Goal: Communication & Community: Answer question/provide support

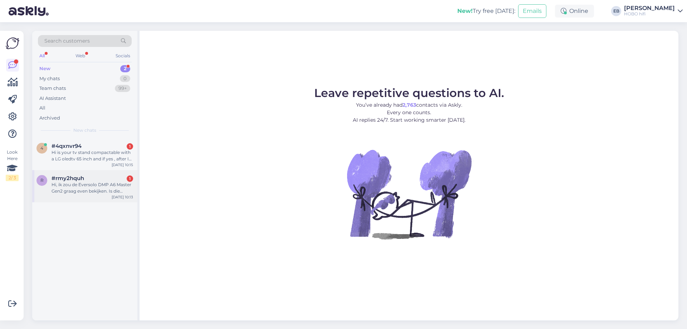
click at [102, 187] on div "Hi, ik zou de Eversolo DMP A6 Master Gen2 graag even bekijken. Is die beschikba…" at bounding box center [93, 188] width 82 height 13
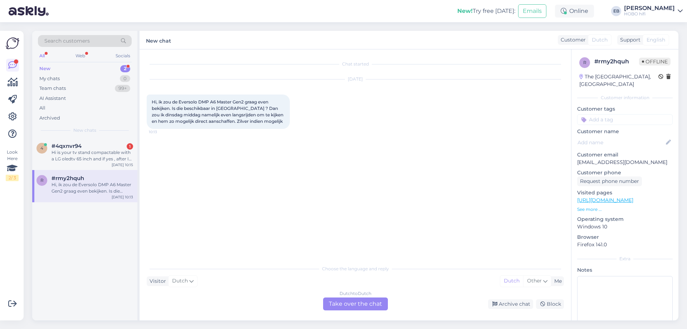
click at [425, 173] on div "Chat started [DATE] Hi, ik zou de Eversolo DMP A6 Master Gen2 graag even bekijk…" at bounding box center [359, 156] width 424 height 198
click at [352, 300] on div "Dutch to Dutch Take over the chat" at bounding box center [355, 304] width 65 height 13
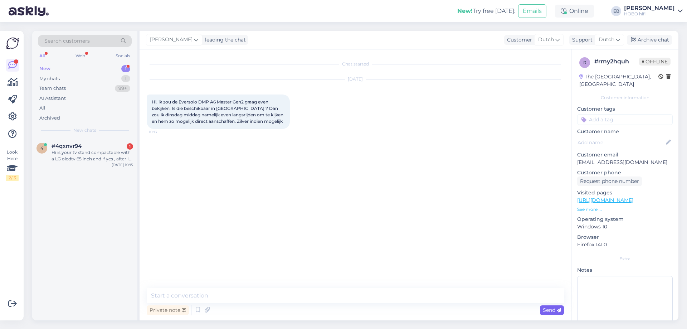
click at [551, 310] on span "Send" at bounding box center [552, 310] width 18 height 6
click at [210, 296] on textarea at bounding box center [355, 295] width 417 height 15
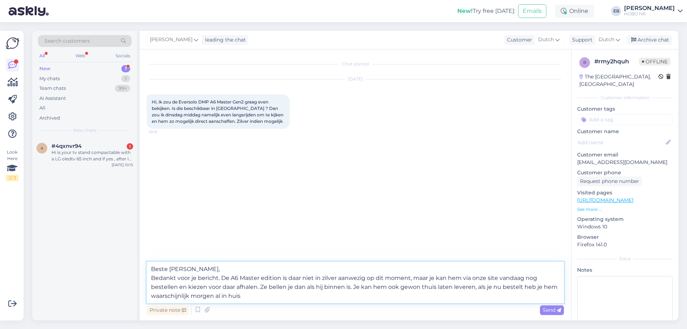
type textarea "Beste [PERSON_NAME], Bedankt voor je bericht. De A6 Master edition is daar niet…"
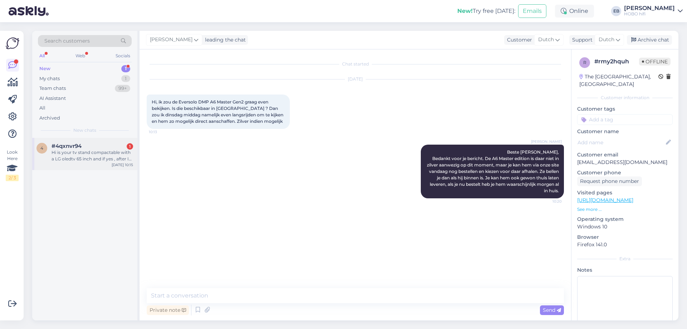
click at [71, 159] on div "Hi is your tv stand compactable with a LG oledtv 65 inch and if yes , after I o…" at bounding box center [93, 155] width 82 height 13
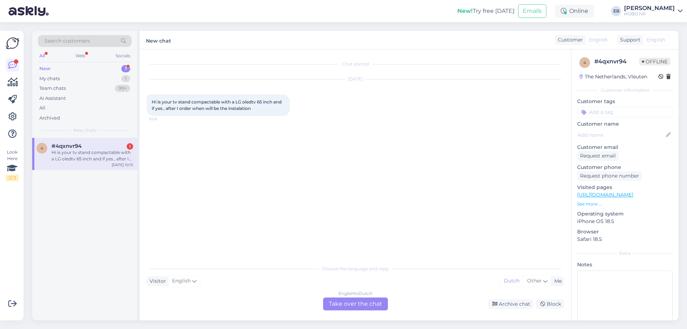
click at [345, 303] on div "English to Dutch Take over the chat" at bounding box center [355, 304] width 65 height 13
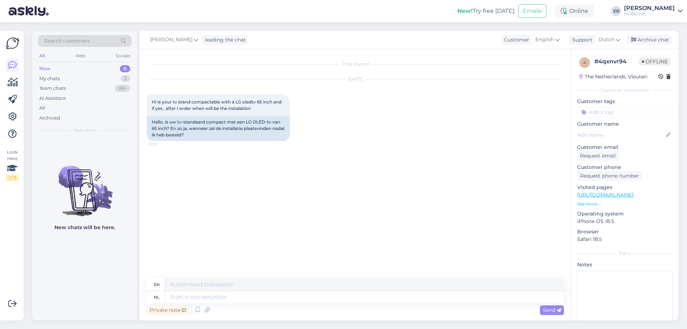
click at [609, 110] on input at bounding box center [625, 112] width 96 height 11
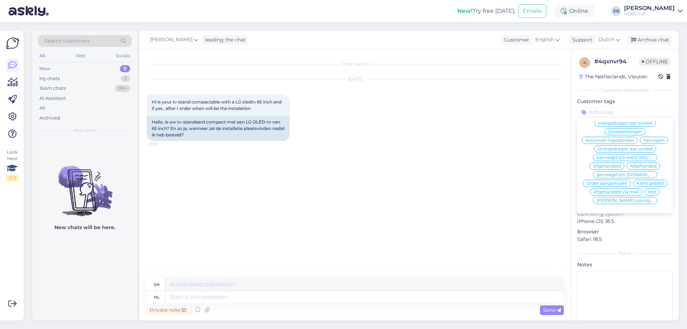
scroll to position [34, 0]
click at [637, 182] on span "Klant gebeld" at bounding box center [650, 183] width 27 height 4
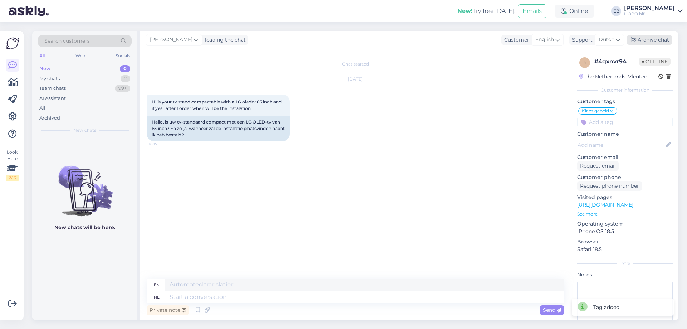
click at [654, 39] on div "Archive chat" at bounding box center [649, 40] width 45 height 10
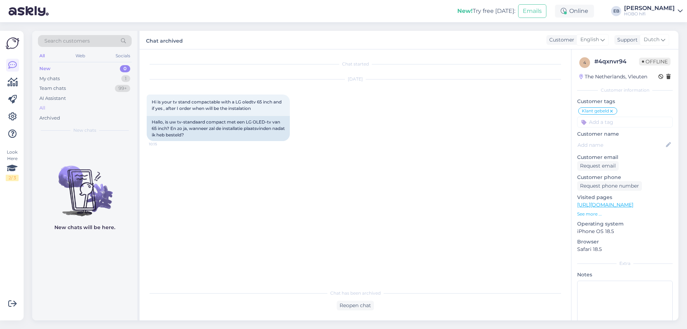
click at [56, 105] on div "All" at bounding box center [85, 108] width 94 height 10
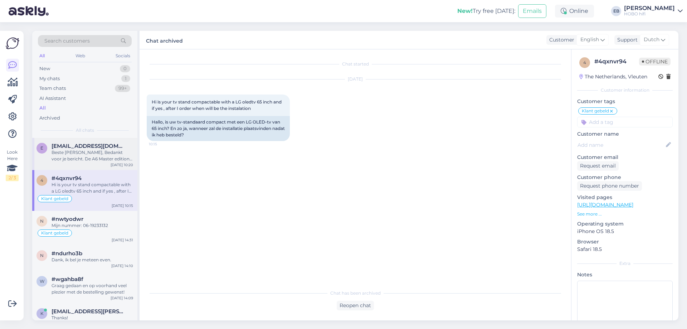
click at [92, 158] on div "Beste [PERSON_NAME], Bedankt voor je bericht. De A6 Master edition is daar niet…" at bounding box center [93, 155] width 82 height 13
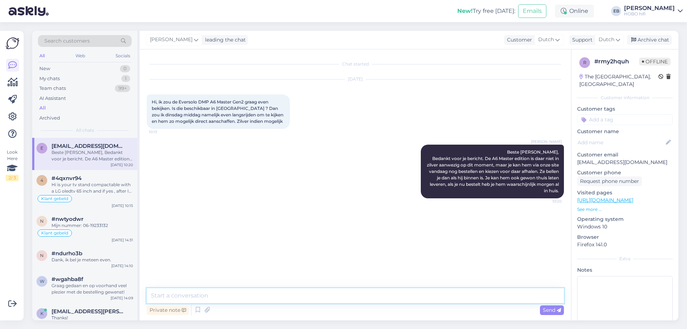
click at [303, 297] on textarea at bounding box center [355, 295] width 417 height 15
type textarea "M"
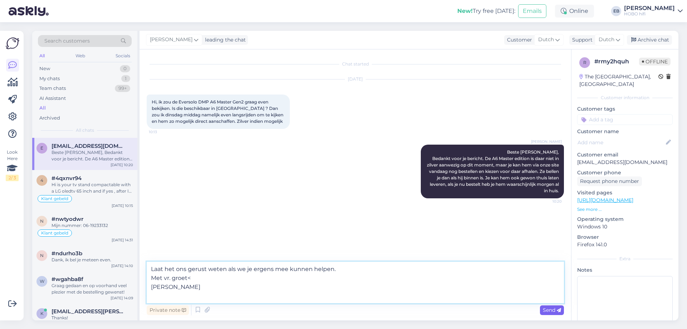
type textarea "Laat het ons gerust weten als we je ergens mee kunnen helpen. Met vr. groet< [P…"
click at [549, 312] on span "Send" at bounding box center [552, 310] width 18 height 6
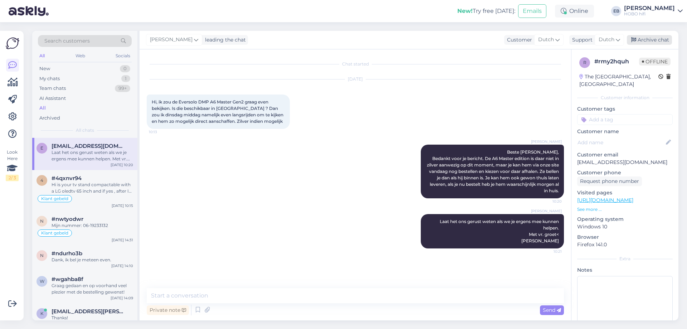
click at [654, 40] on div "Archive chat" at bounding box center [649, 40] width 45 height 10
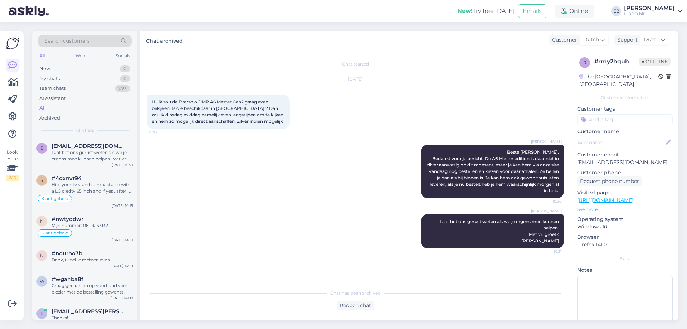
click at [418, 82] on div "[DATE] Hi, ik zou de Eversolo DMP A6 Master Gen2 graag even bekijken. Is die be…" at bounding box center [355, 104] width 417 height 65
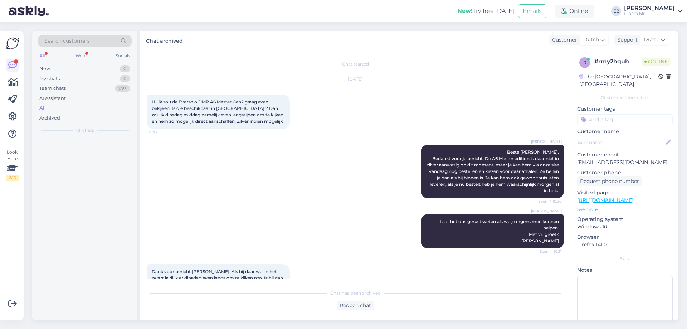
scroll to position [27, 0]
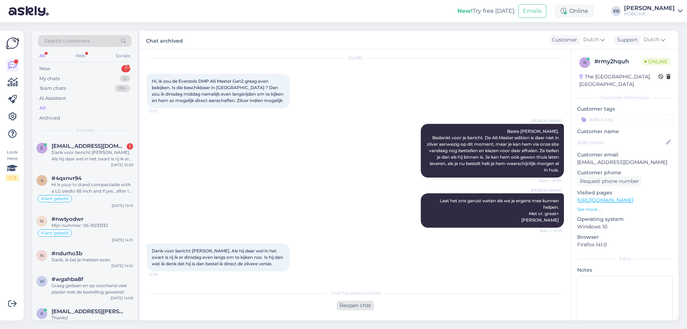
click at [352, 306] on div "Reopen chat" at bounding box center [355, 306] width 37 height 10
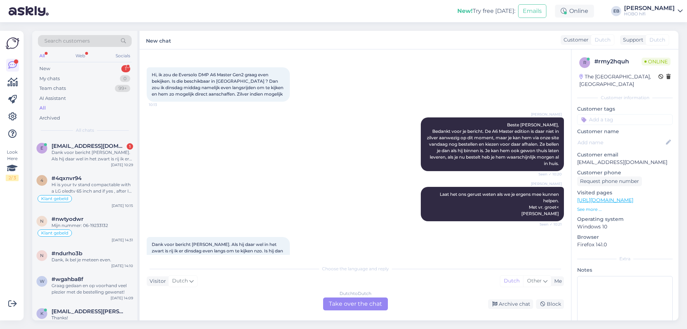
click at [352, 306] on div "Dutch to Dutch Take over the chat" at bounding box center [355, 304] width 65 height 13
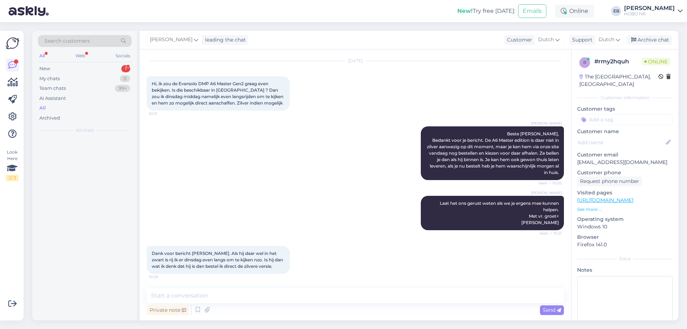
scroll to position [25, 0]
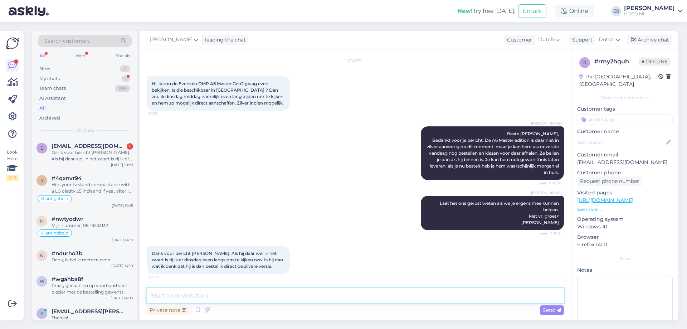
click at [203, 299] on textarea at bounding box center [355, 295] width 417 height 15
click at [411, 297] on textarea "Zwart is helaas op, dus ook niet in de winkels aanwezig vrees ik. Als je hem ee…" at bounding box center [355, 295] width 417 height 15
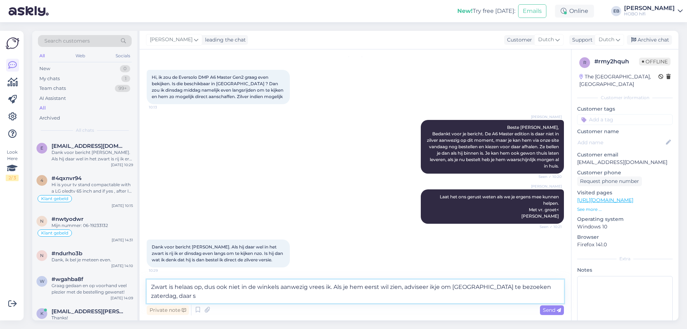
scroll to position [27, 0]
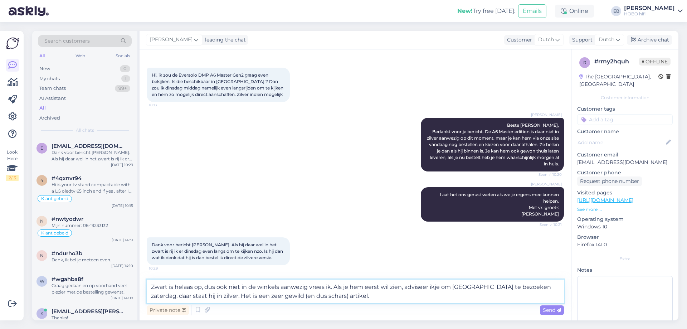
type textarea "Zwart is helaas op, dus ook niet in de winkels aanwezig vrees ik. Als je hem ee…"
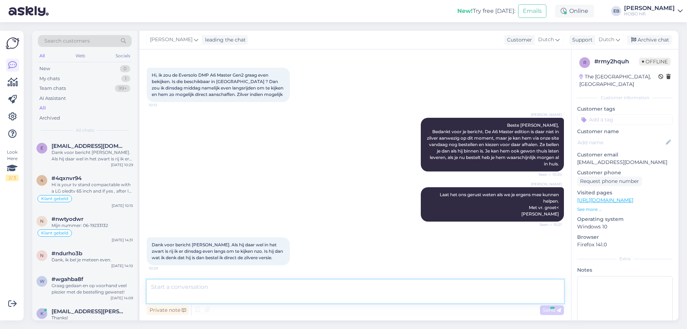
scroll to position [75, 0]
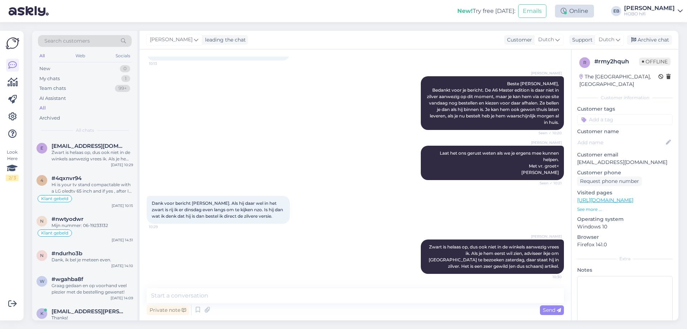
click at [587, 11] on div "Online" at bounding box center [574, 11] width 39 height 13
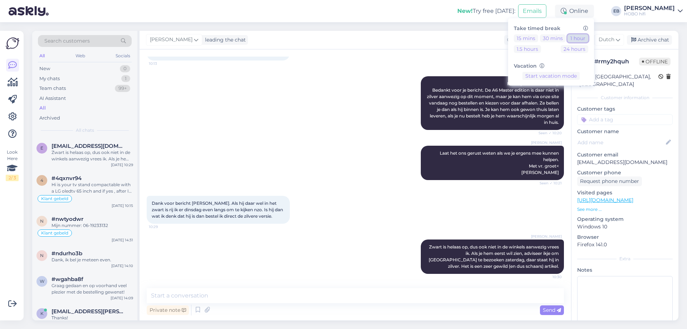
click at [589, 38] on button "1 hour" at bounding box center [578, 38] width 21 height 8
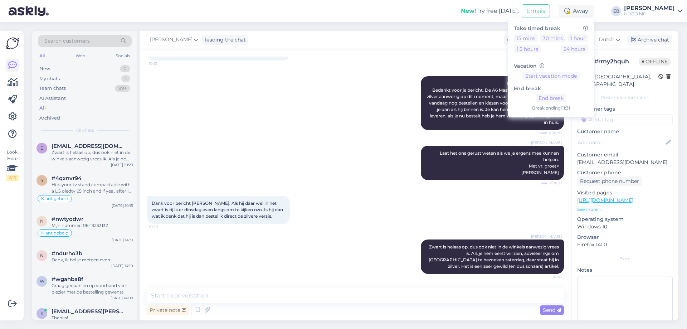
click at [417, 68] on div "[PERSON_NAME] Beste [PERSON_NAME], Bedankt voor je bericht. De A6 Master editio…" at bounding box center [355, 102] width 417 height 69
